Goal: Task Accomplishment & Management: Use online tool/utility

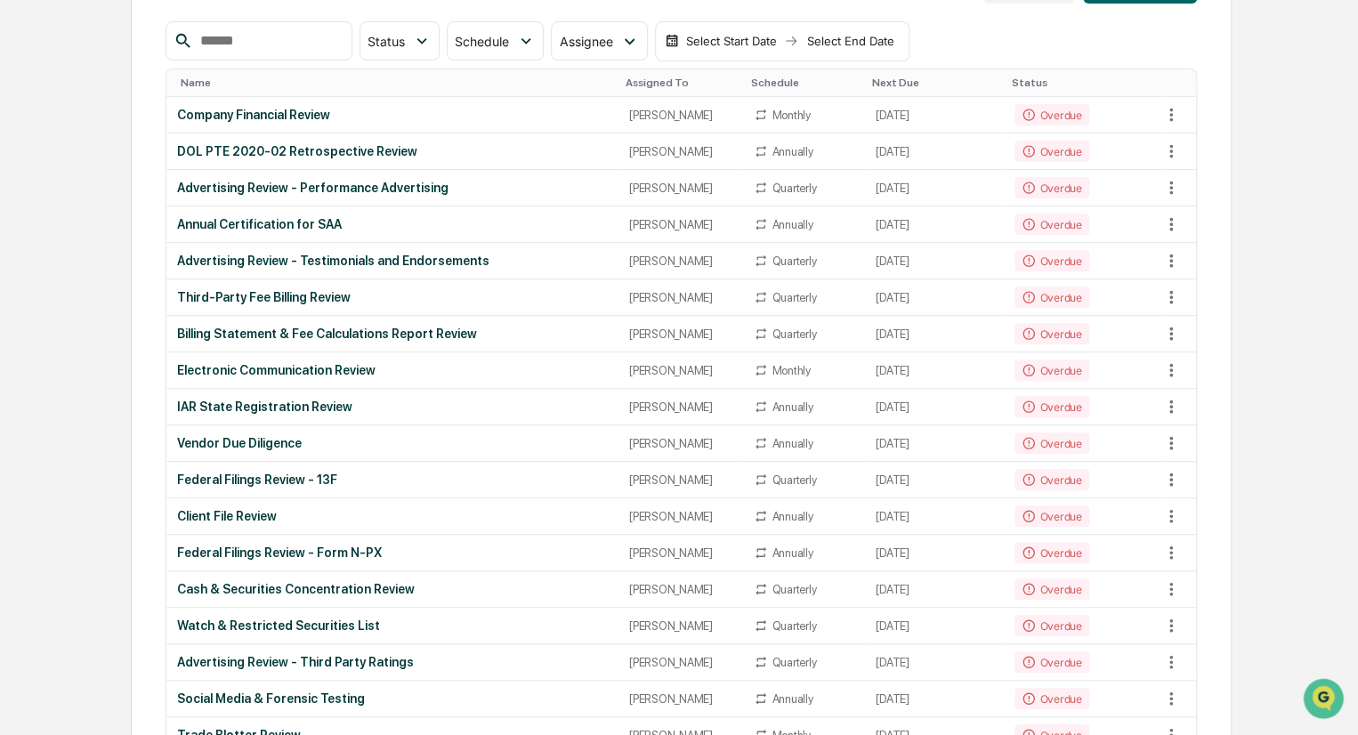
scroll to position [216, 0]
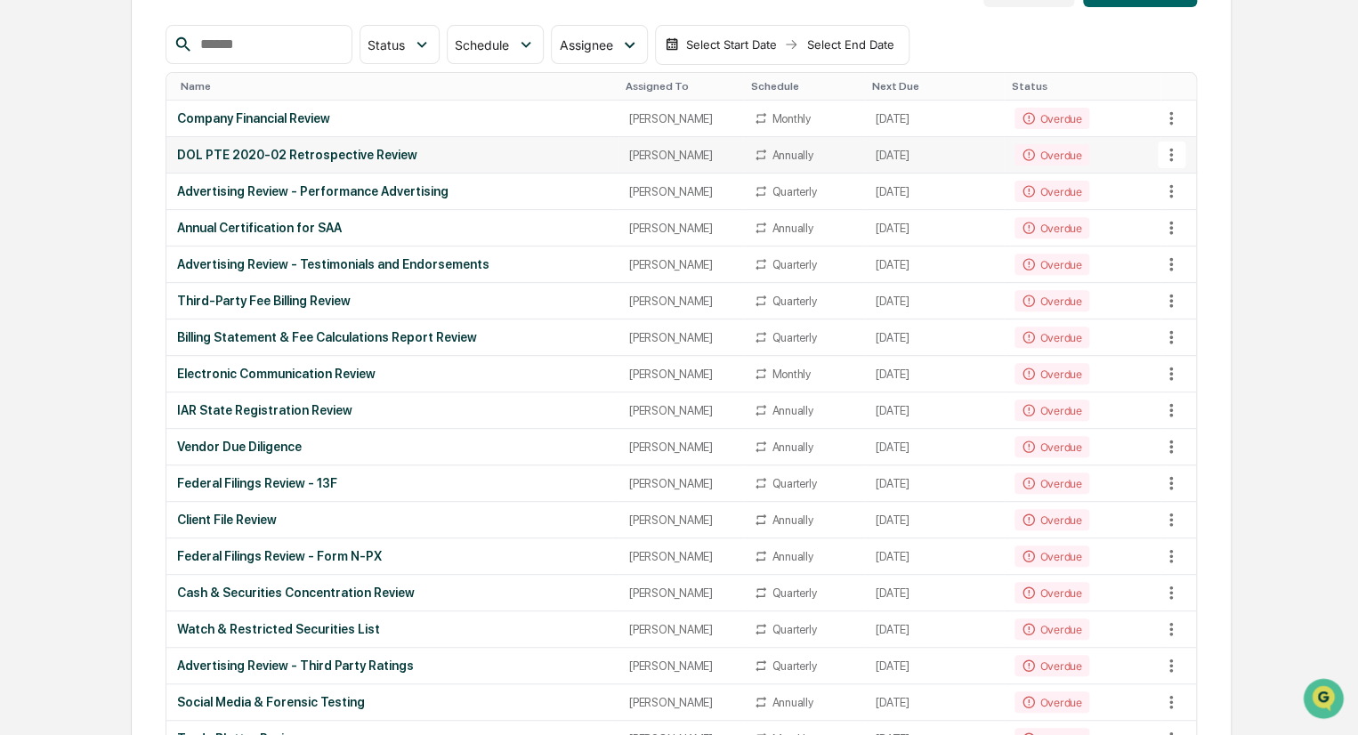
click at [434, 154] on div "DOL PTE 2020-02 Retrospective Review" at bounding box center [392, 155] width 431 height 14
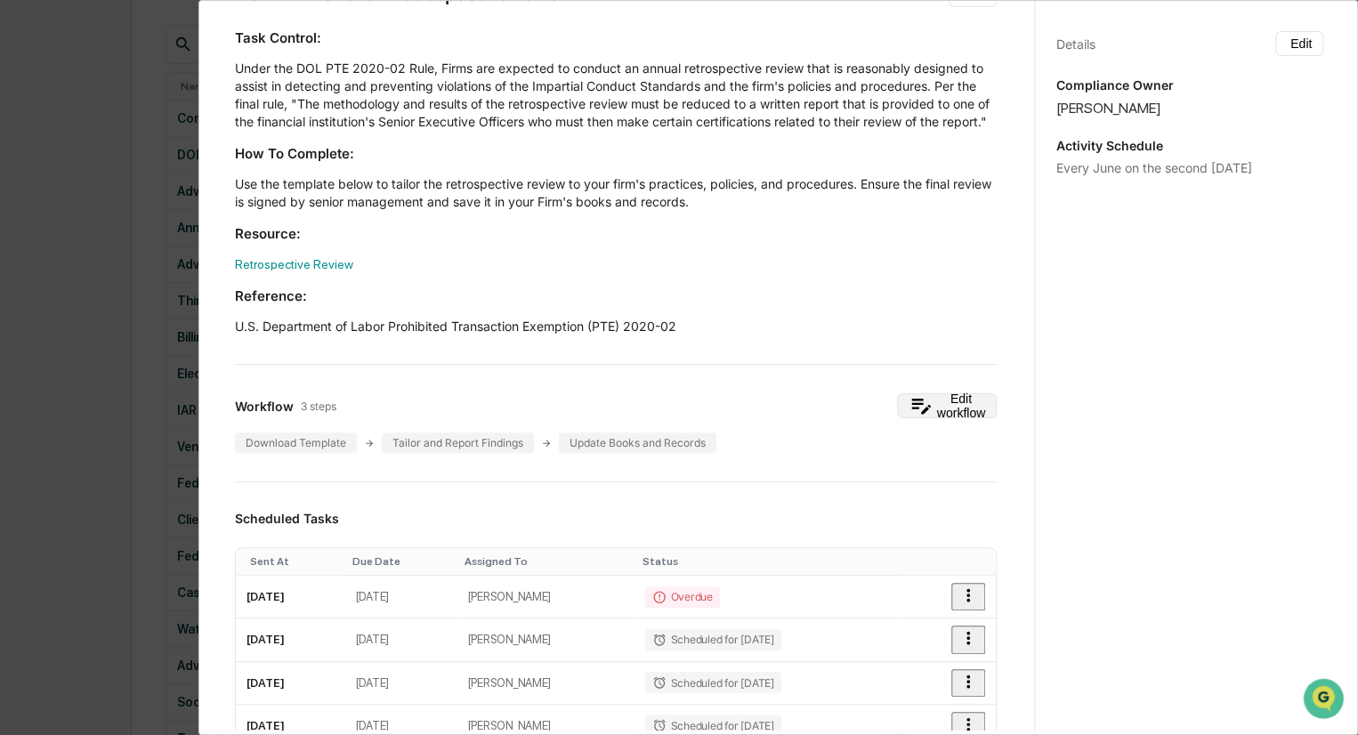
scroll to position [0, 0]
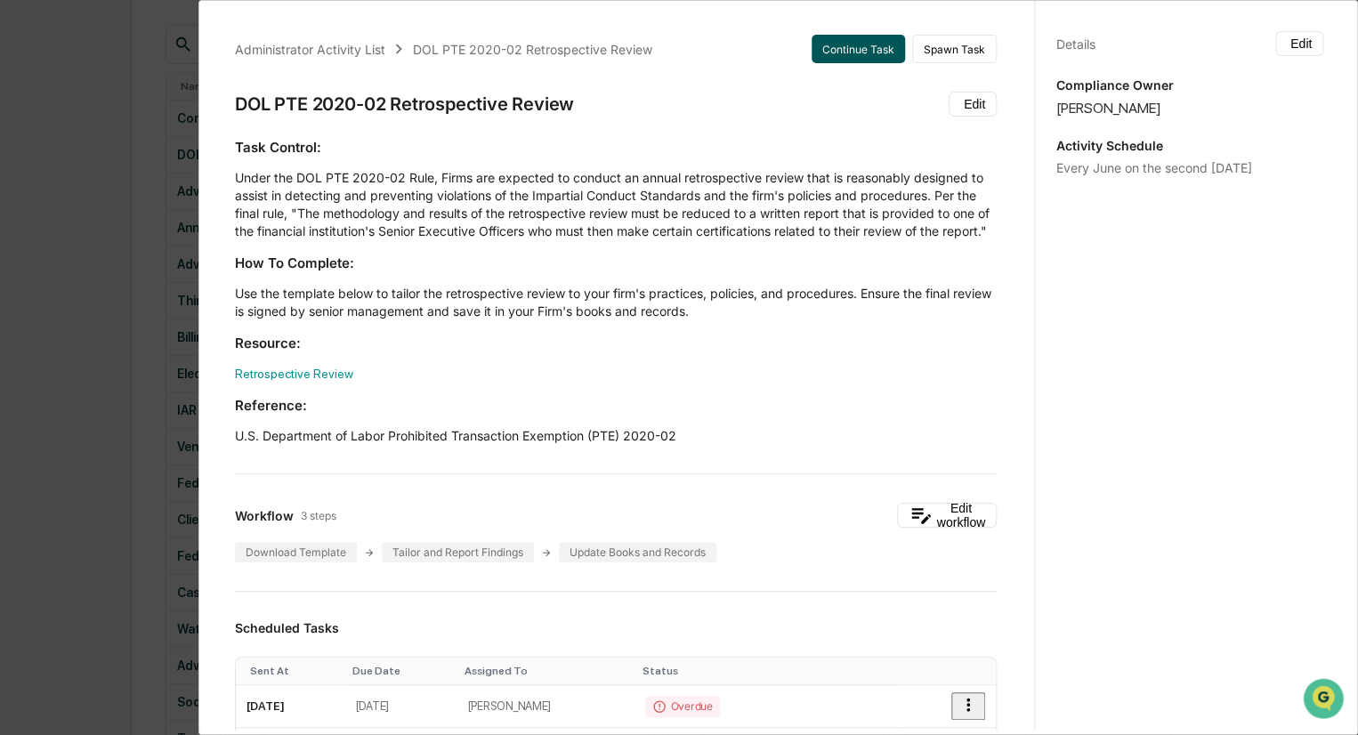
click at [829, 51] on button "Continue Task" at bounding box center [858, 49] width 93 height 28
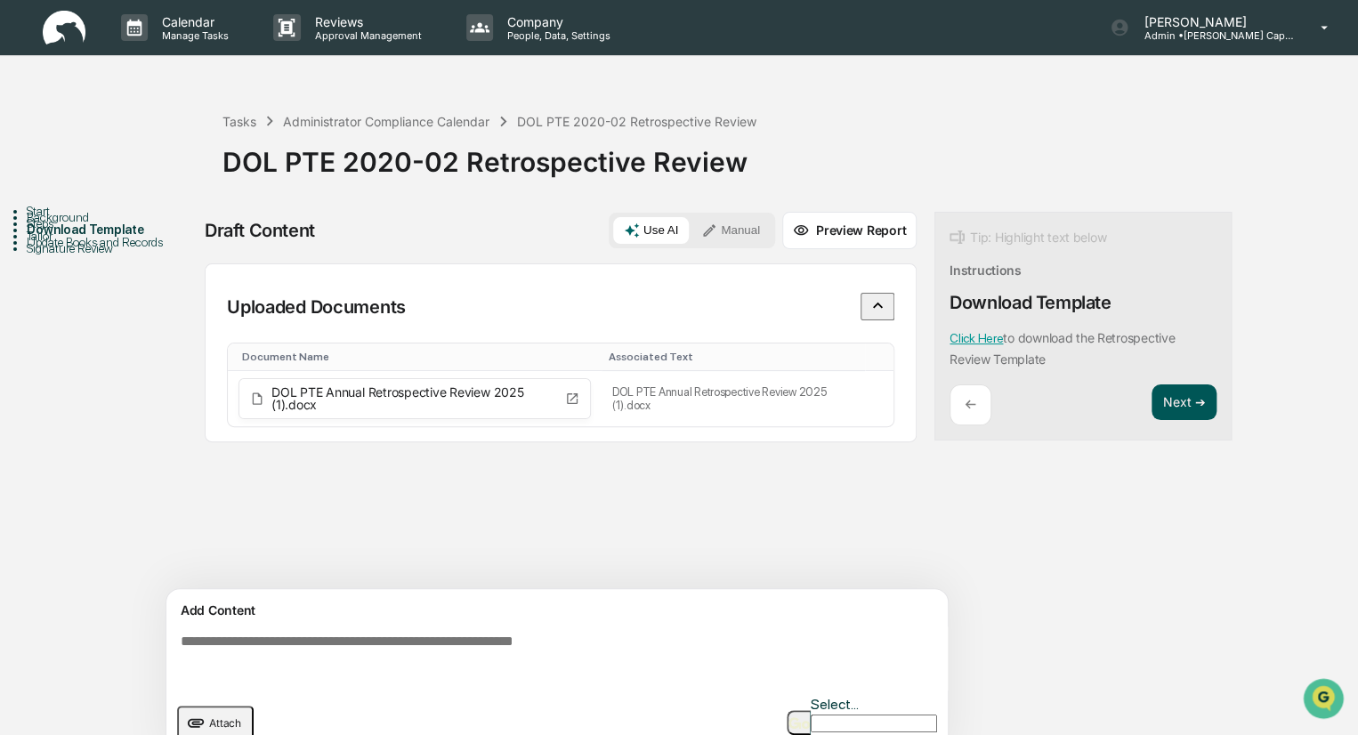
click at [1176, 393] on button "Next ➔" at bounding box center [1183, 402] width 65 height 36
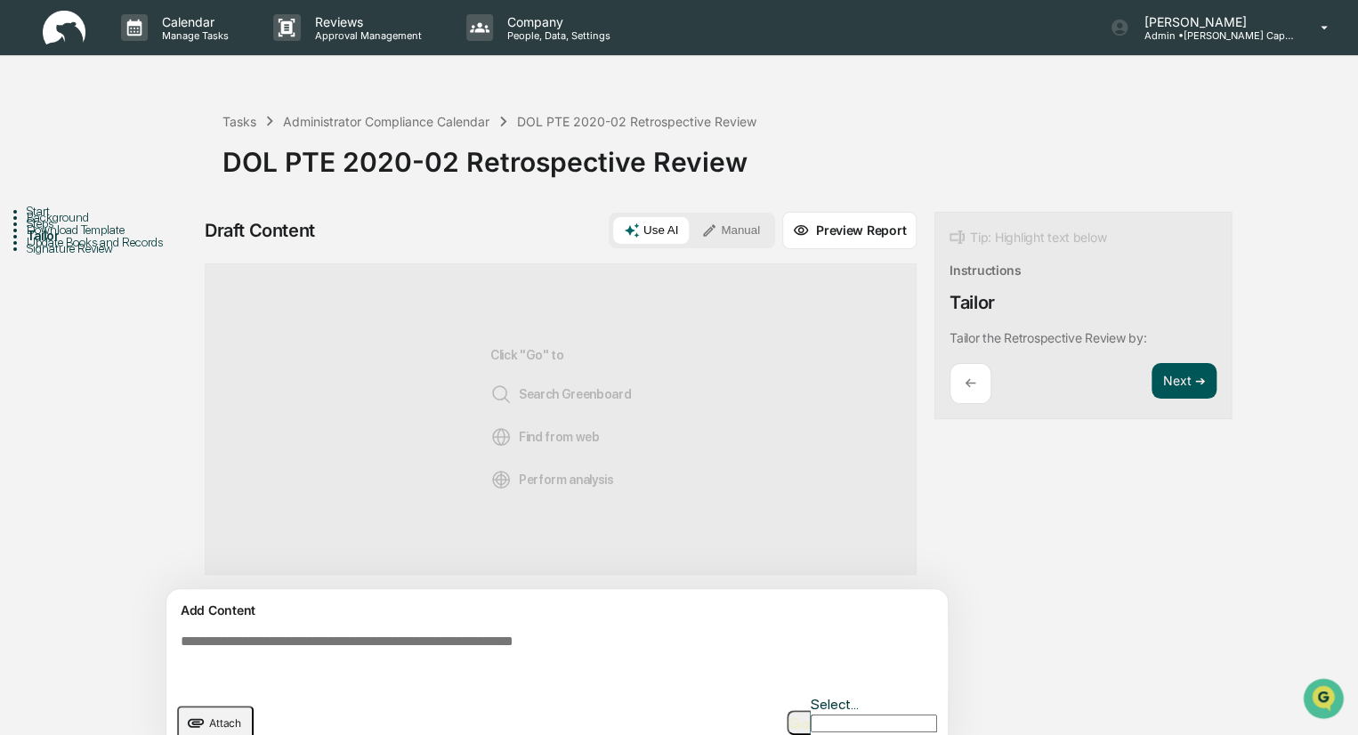
click at [1176, 393] on button "Next ➔" at bounding box center [1183, 381] width 65 height 36
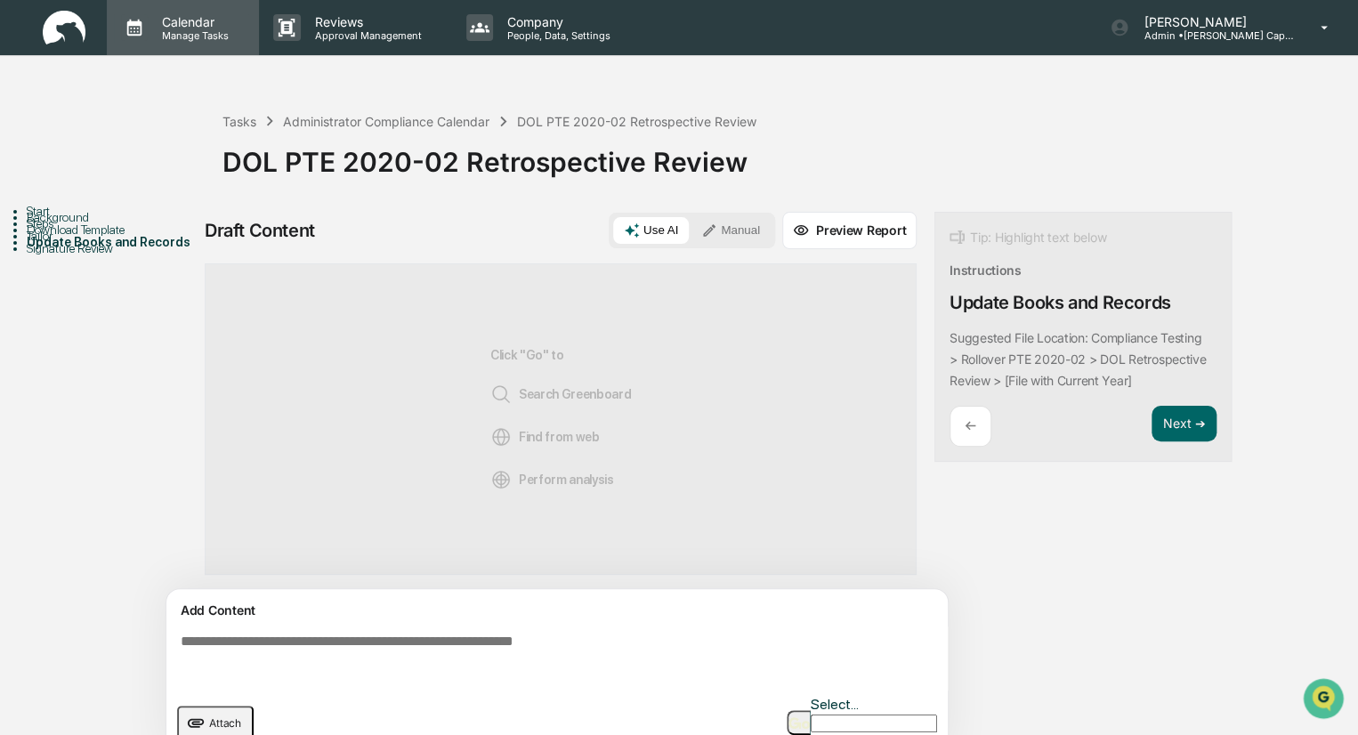
click at [190, 36] on p "Manage Tasks" at bounding box center [193, 35] width 90 height 12
